Goal: Transaction & Acquisition: Purchase product/service

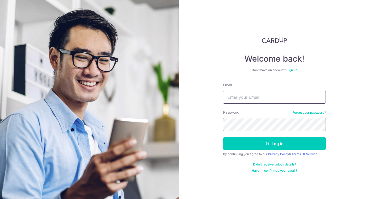
type input "[EMAIL_ADDRESS][DOMAIN_NAME]"
click at [275, 143] on button "Log in" at bounding box center [274, 143] width 103 height 13
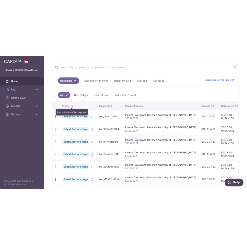
scroll to position [92, 0]
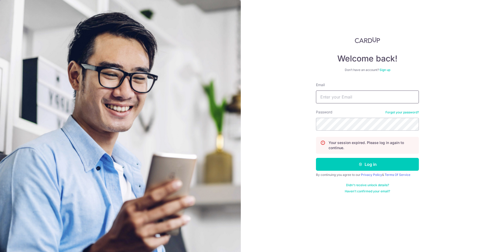
type input "[EMAIL_ADDRESS][DOMAIN_NAME]"
click at [374, 166] on button "Log in" at bounding box center [367, 164] width 103 height 13
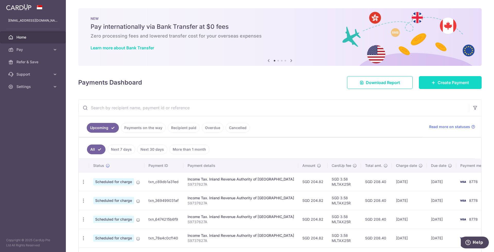
click at [454, 86] on link "Create Payment" at bounding box center [450, 82] width 63 height 13
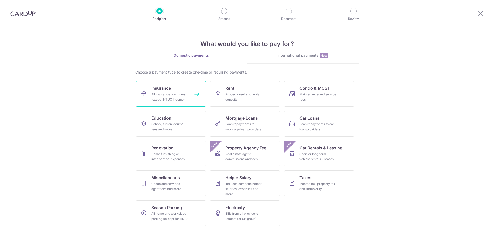
click at [190, 90] on link "Insurance All insurance premiums (except NTUC Income)" at bounding box center [171, 94] width 70 height 26
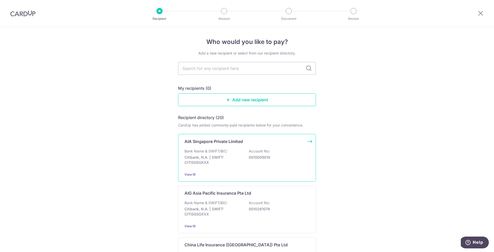
click at [227, 152] on div "Bank Name & SWIFT/BIC: Citibank, N.A. | SWIFT: CITISGSGXXX Account No: 00100050…" at bounding box center [246, 158] width 125 height 19
type input "AIA"
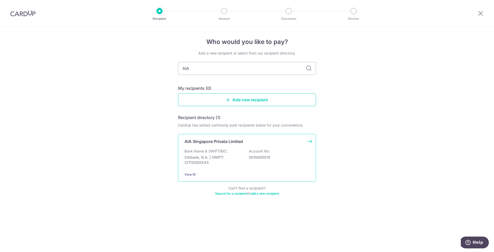
click at [221, 148] on div "AIA Singapore Private Limited Bank Name & SWIFT/BIC: Citibank, N.A. | SWIFT: CI…" at bounding box center [247, 158] width 138 height 48
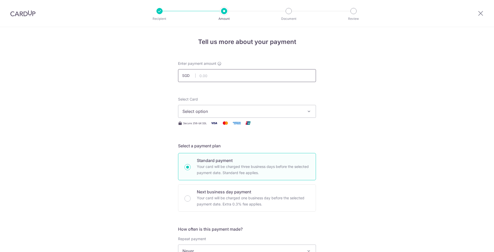
click at [214, 76] on input "text" at bounding box center [247, 75] width 138 height 13
click at [245, 114] on button "Select option" at bounding box center [247, 111] width 138 height 13
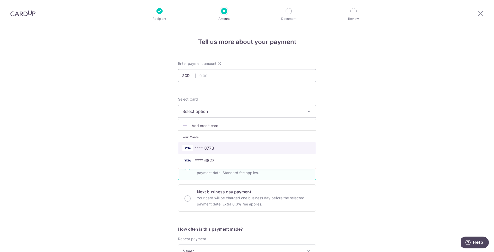
click at [259, 145] on span "**** 8778" at bounding box center [246, 148] width 129 height 6
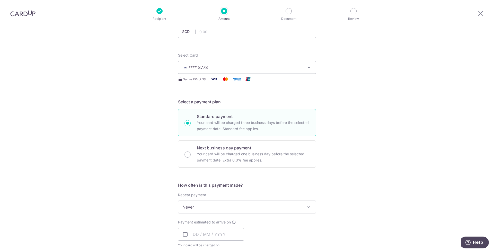
scroll to position [84, 0]
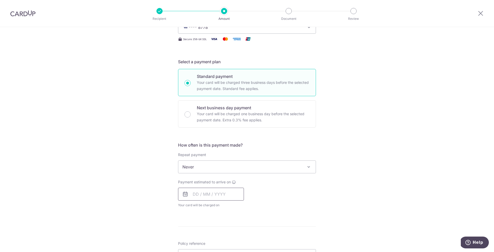
click at [192, 196] on input "text" at bounding box center [211, 194] width 66 height 13
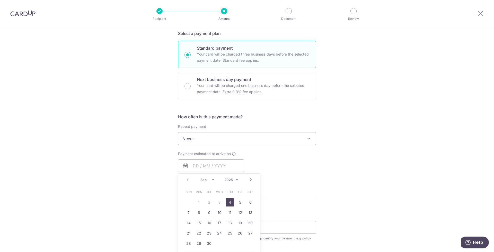
click at [228, 203] on link "4" at bounding box center [230, 202] width 8 height 8
type input "04/09/2025"
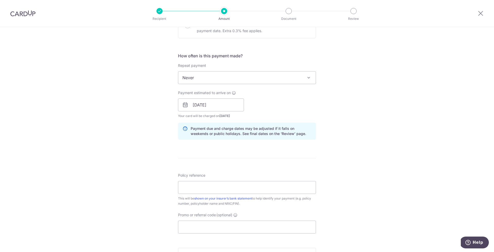
scroll to position [211, 0]
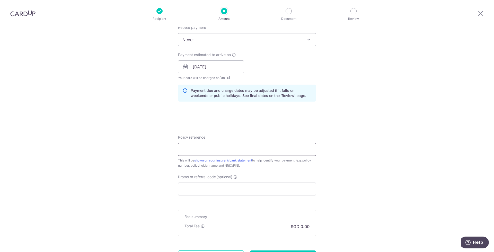
click at [213, 150] on input "Policy reference" at bounding box center [247, 149] width 138 height 13
type input "E230020183"
click at [159, 162] on div "Tell us more about your payment Enter payment amount SGD Select Card **** 8778 …" at bounding box center [247, 59] width 494 height 487
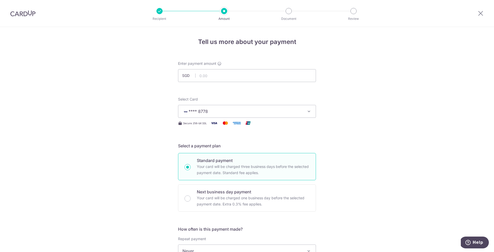
scroll to position [3, 0]
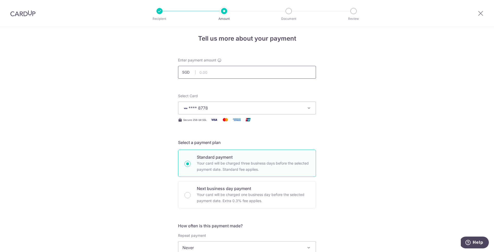
click at [207, 74] on input "text" at bounding box center [247, 72] width 138 height 13
type input "961.35"
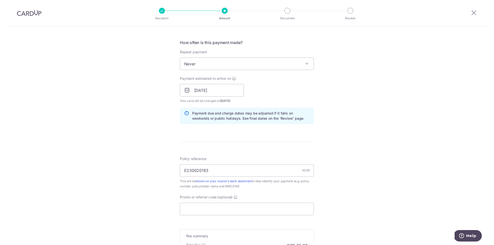
scroll to position [261, 0]
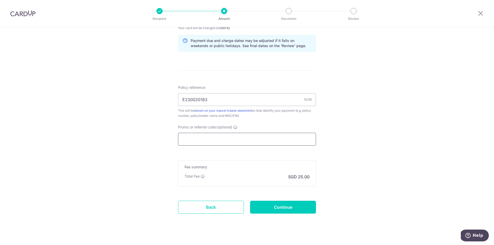
click at [230, 145] on input "Promo or referral code (optional)" at bounding box center [247, 139] width 138 height 13
paste input "OFF225"
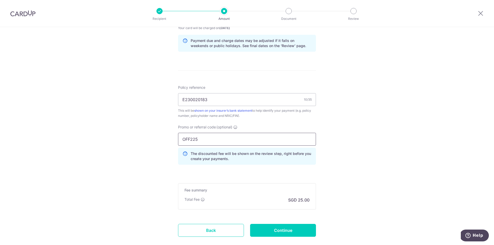
type input "OFF225"
click at [147, 137] on div "Tell us more about your payment Enter payment amount SGD 961.35 961.35 Select C…" at bounding box center [247, 21] width 494 height 510
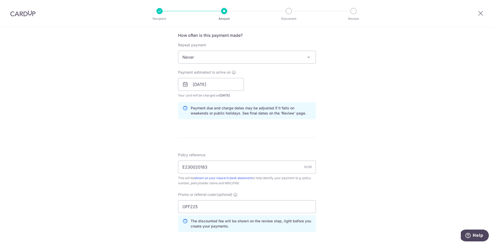
scroll to position [198, 0]
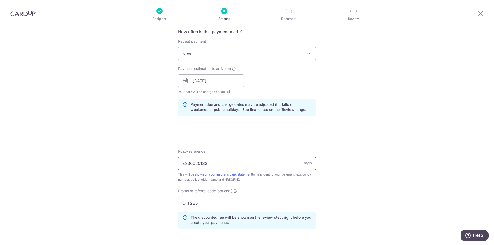
drag, startPoint x: 182, startPoint y: 165, endPoint x: 195, endPoint y: 165, distance: 12.9
click at [195, 165] on input "E230020183" at bounding box center [247, 163] width 138 height 13
click at [196, 165] on input "E230020183" at bounding box center [247, 163] width 138 height 13
type input "E230030183"
click at [165, 160] on div "Tell us more about your payment Enter payment amount SGD 961.35 961.35 Select C…" at bounding box center [247, 84] width 494 height 510
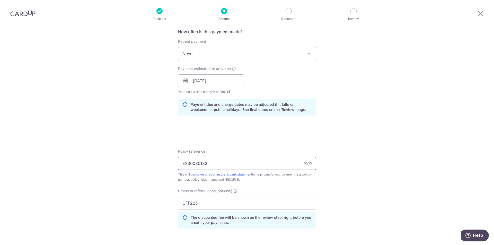
drag, startPoint x: 182, startPoint y: 163, endPoint x: 207, endPoint y: 165, distance: 25.0
click at [207, 165] on input "E230030183" at bounding box center [247, 163] width 138 height 13
click at [155, 162] on div "Tell us more about your payment Enter payment amount SGD 961.35 961.35 Select C…" at bounding box center [247, 84] width 494 height 510
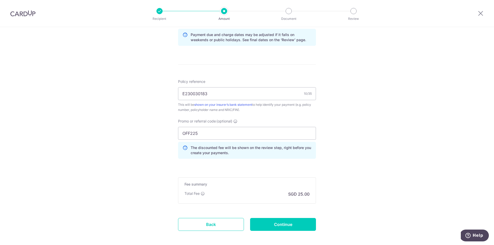
scroll to position [281, 0]
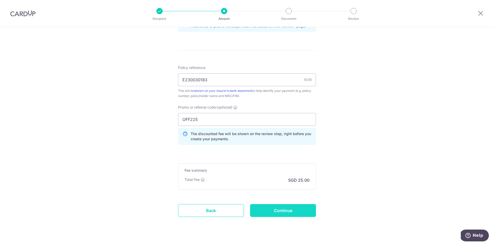
click at [287, 207] on input "Continue" at bounding box center [283, 210] width 66 height 13
type input "Create Schedule"
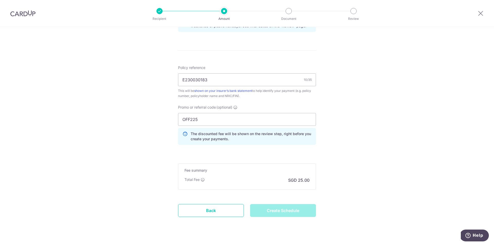
click at [356, 185] on div "Tell us more about your payment Enter payment amount SGD 961.35 961.35 Select C…" at bounding box center [247, 1] width 494 height 510
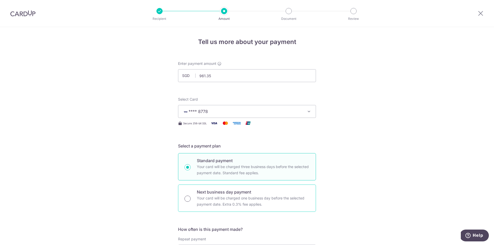
click at [185, 198] on input "Next business day payment Your card will be charged one business day before the…" at bounding box center [187, 199] width 6 height 6
radio input "true"
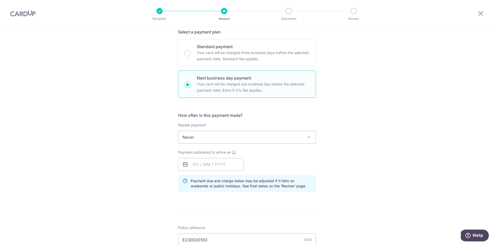
scroll to position [128, 0]
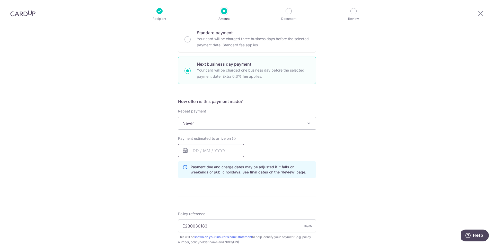
click at [195, 149] on input "text" at bounding box center [211, 150] width 66 height 13
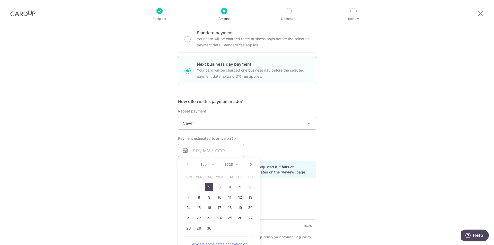
click at [206, 187] on link "2" at bounding box center [209, 187] width 8 height 8
type input "[DATE]"
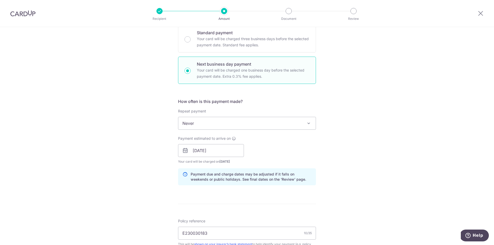
click at [157, 177] on div "Tell us more about your payment Enter payment amount SGD 961.35 961.35 Select C…" at bounding box center [247, 166] width 494 height 535
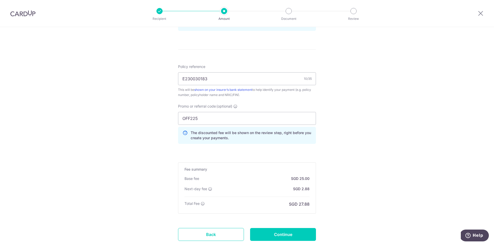
scroll to position [282, 0]
click at [217, 118] on input "OFF225" at bounding box center [247, 118] width 138 height 13
drag, startPoint x: 224, startPoint y: 118, endPoint x: 97, endPoint y: 113, distance: 126.7
click at [97, 113] on div "Tell us more about your payment Enter payment amount SGD 961.35 961.35 Select C…" at bounding box center [247, 12] width 494 height 535
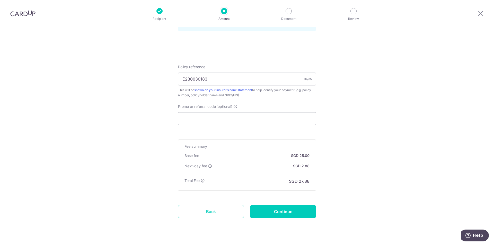
click at [97, 116] on div "Tell us more about your payment Enter payment amount SGD 961.35 961.35 Select C…" at bounding box center [247, 0] width 494 height 511
click at [237, 113] on input "Promo or referral code (optional)" at bounding box center [247, 117] width 138 height 13
type input "2"
paste input "OFF225"
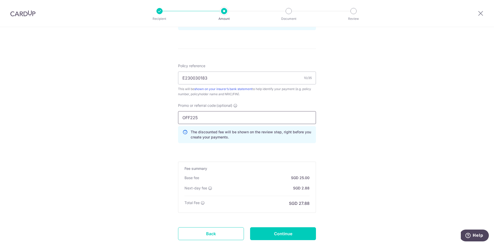
type input "OFF225"
click at [431, 148] on div "Tell us more about your payment Enter payment amount SGD 961.35 961.35 Select C…" at bounding box center [247, 11] width 494 height 535
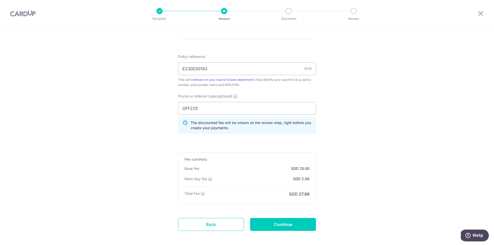
scroll to position [199, 0]
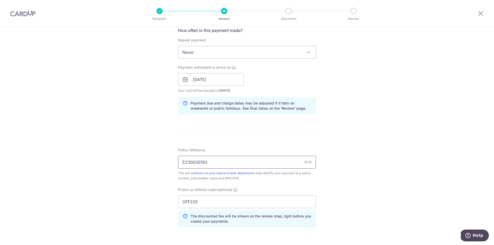
click at [213, 166] on input "E230030183" at bounding box center [247, 162] width 138 height 13
paste input "text"
paste input "E230030183"
type input "E230030183"
click at [155, 159] on div "Tell us more about your payment Enter payment amount SGD 961.35 961.35 Select C…" at bounding box center [247, 95] width 494 height 535
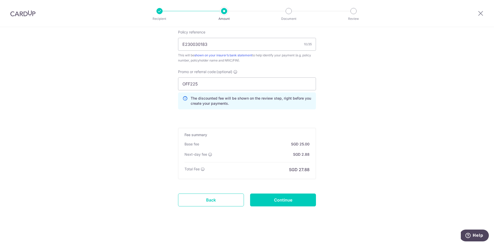
scroll to position [314, 0]
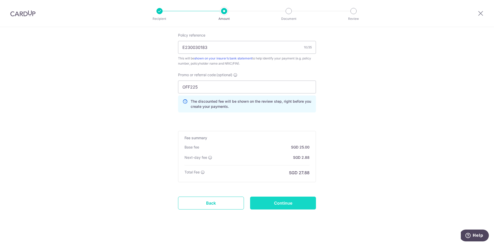
click at [300, 202] on input "Continue" at bounding box center [283, 203] width 66 height 13
type input "Update Schedule"
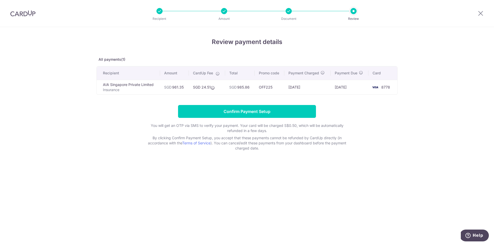
click at [348, 47] on div "Review payment details All payments(1) Recipient Amount CardUp Fee Total Promo …" at bounding box center [246, 93] width 301 height 113
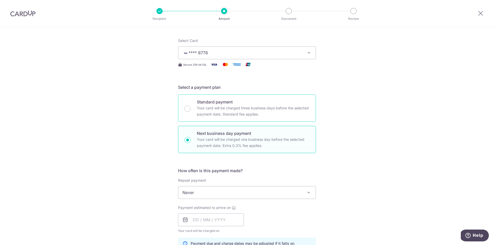
scroll to position [122, 0]
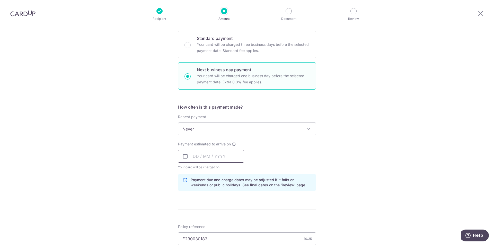
click at [190, 158] on input "text" at bounding box center [211, 156] width 66 height 13
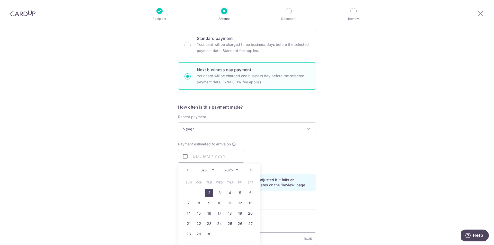
click at [195, 190] on table "Sun Mon Tue Wed Thu Fri Sat 1 2 3 4 5 6 7 8 9 10 11 12 13 14 15 16 17 18 19 20 …" at bounding box center [219, 208] width 72 height 62
click at [205, 193] on link "2" at bounding box center [209, 193] width 8 height 8
type input "[DATE]"
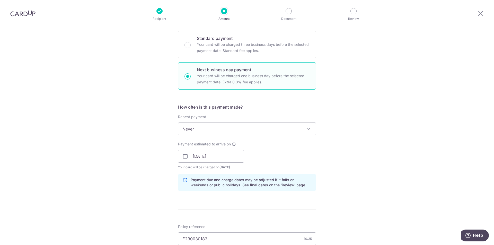
click at [129, 157] on div "Tell us more about your payment Enter payment amount SGD 961.35 961.35 Select C…" at bounding box center [247, 172] width 494 height 535
click at [142, 110] on div "Tell us more about your payment Enter payment amount SGD 961.35 961.35 Select C…" at bounding box center [247, 172] width 494 height 535
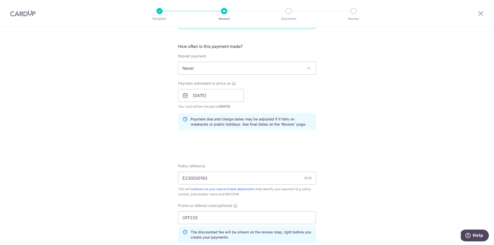
scroll to position [247, 0]
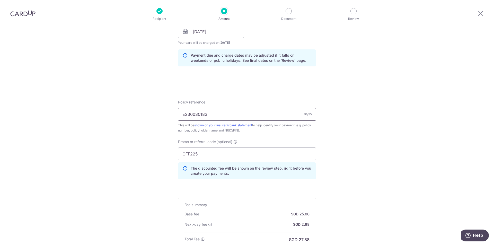
click at [232, 111] on input "E230030183" at bounding box center [247, 114] width 138 height 13
paste input "E230030183"
type input "E230030183"
click at [140, 120] on div "Tell us more about your payment Enter payment amount SGD 961.35 961.35 Select C…" at bounding box center [247, 47] width 494 height 535
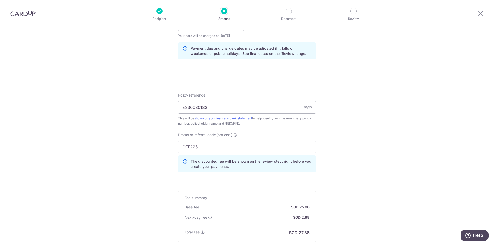
scroll to position [317, 0]
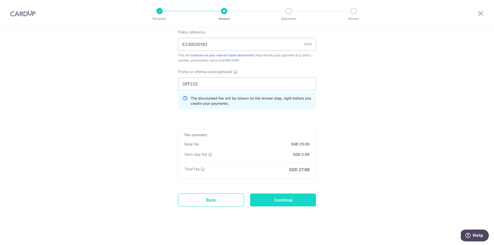
click at [299, 200] on input "Continue" at bounding box center [283, 199] width 66 height 13
type input "Update Schedule"
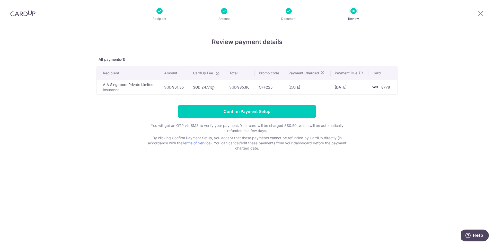
click at [274, 110] on input "Confirm Payment Setup" at bounding box center [247, 111] width 138 height 13
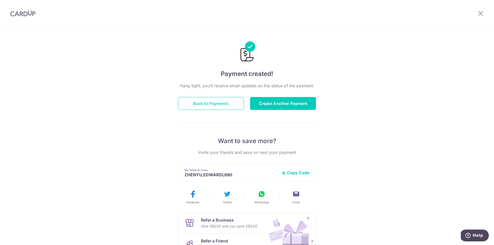
click at [234, 100] on button "Back to Payments" at bounding box center [211, 103] width 66 height 13
